Goal: Task Accomplishment & Management: Use online tool/utility

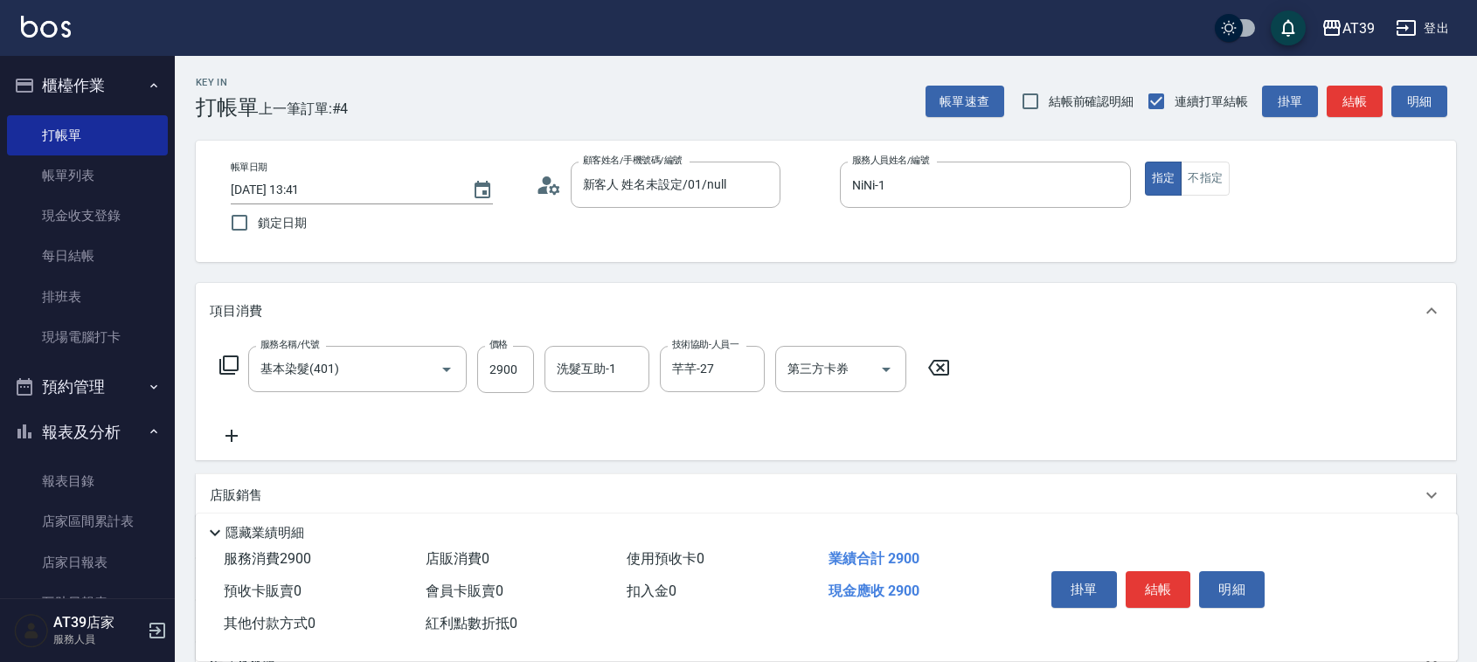
drag, startPoint x: 0, startPoint y: 0, endPoint x: 1364, endPoint y: 99, distance: 1367.5
click at [1364, 99] on button "結帳" at bounding box center [1354, 102] width 56 height 32
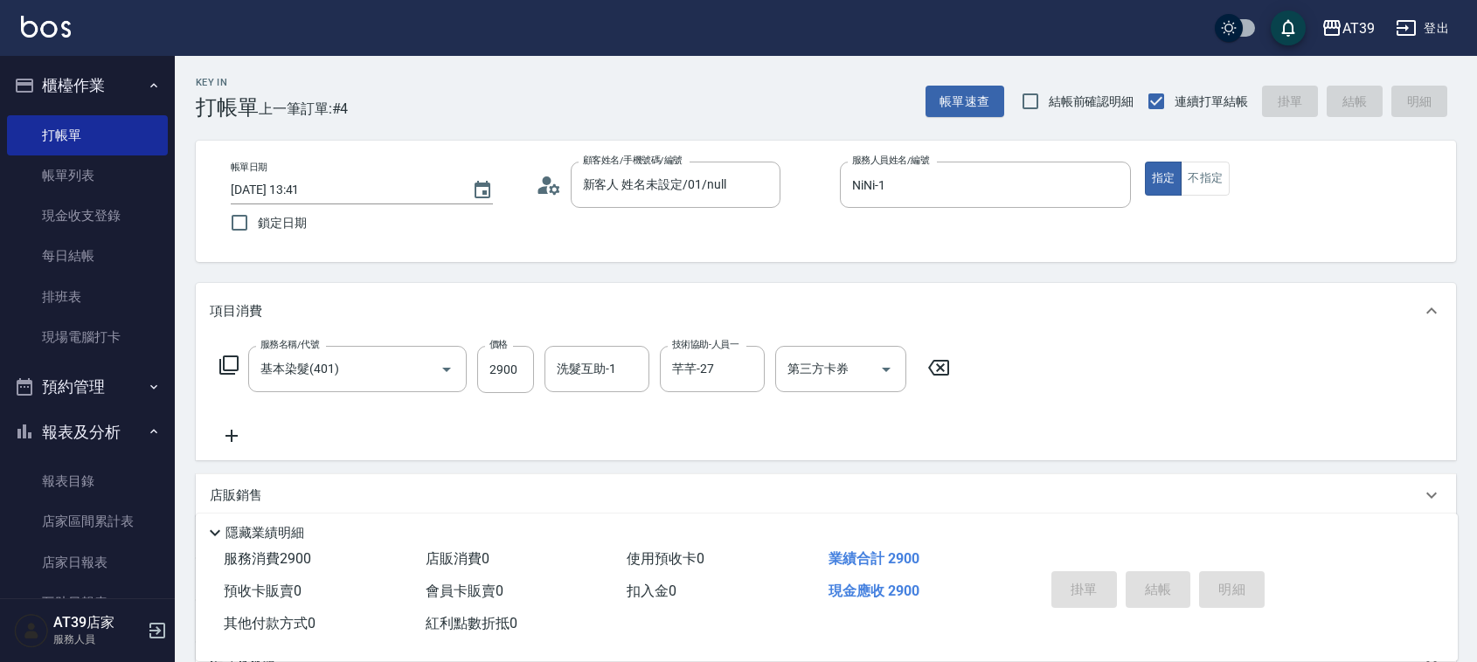
type input "[DATE] 14:41"
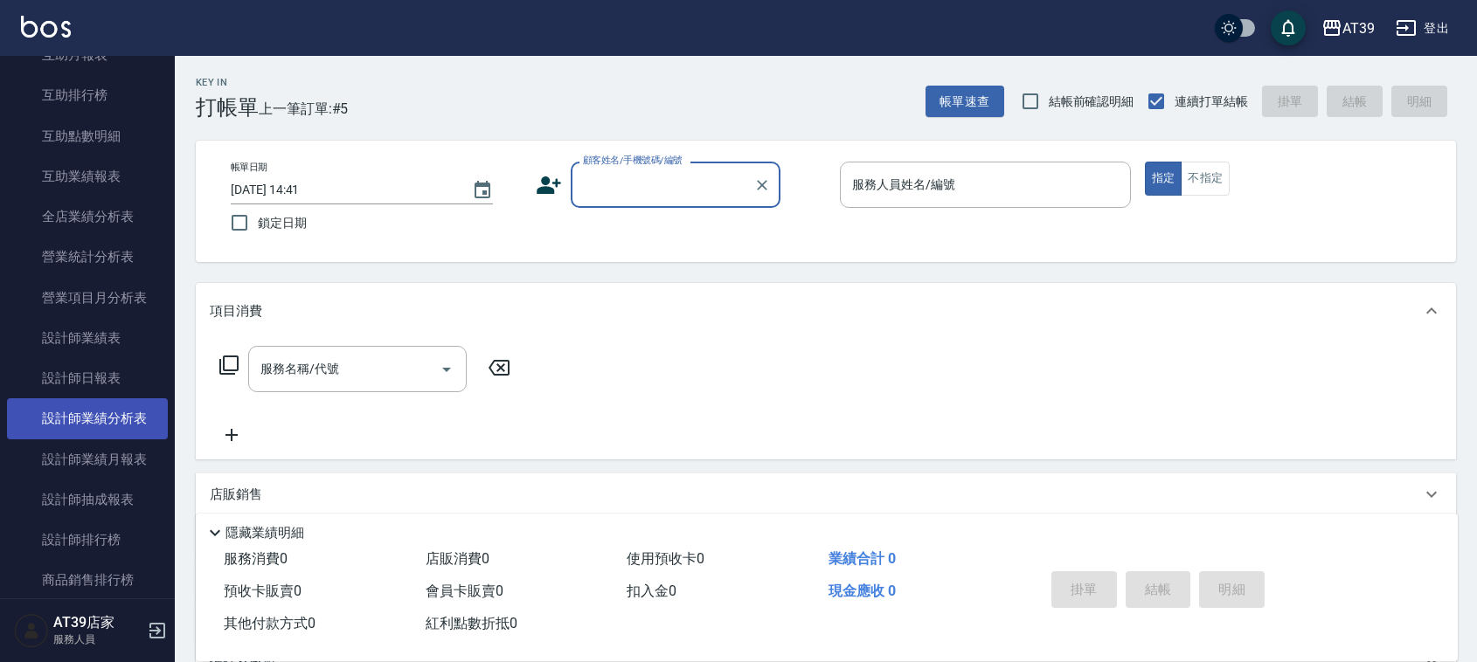
scroll to position [627, 0]
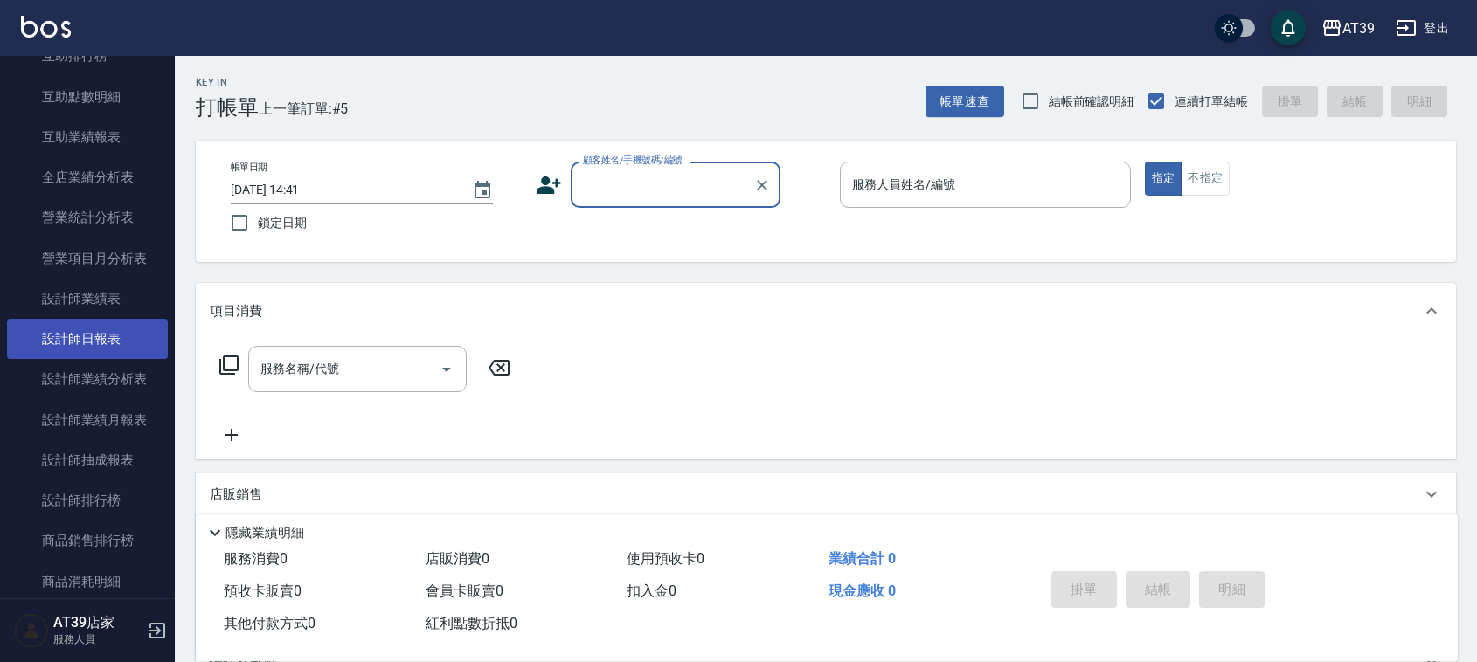
click at [123, 336] on link "設計師日報表" at bounding box center [87, 339] width 161 height 40
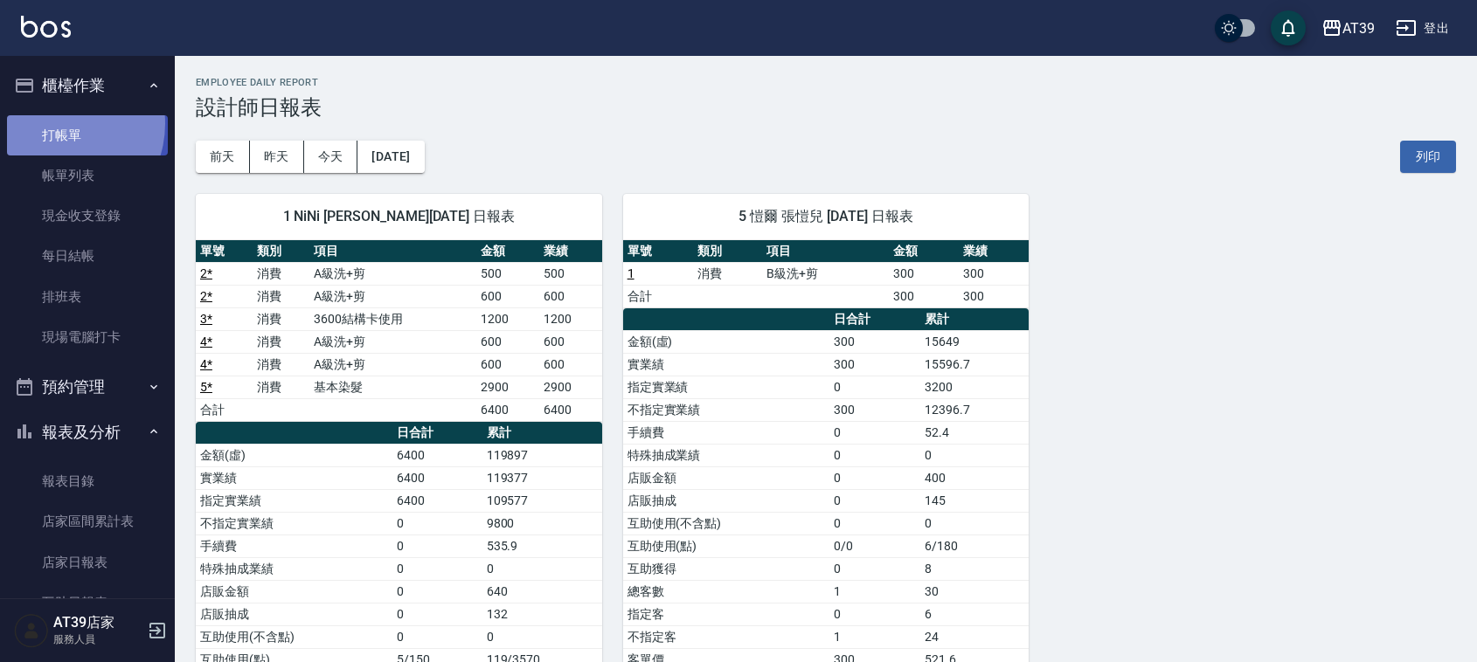
click at [54, 123] on link "打帳單" at bounding box center [87, 135] width 161 height 40
